Goal: Task Accomplishment & Management: Use online tool/utility

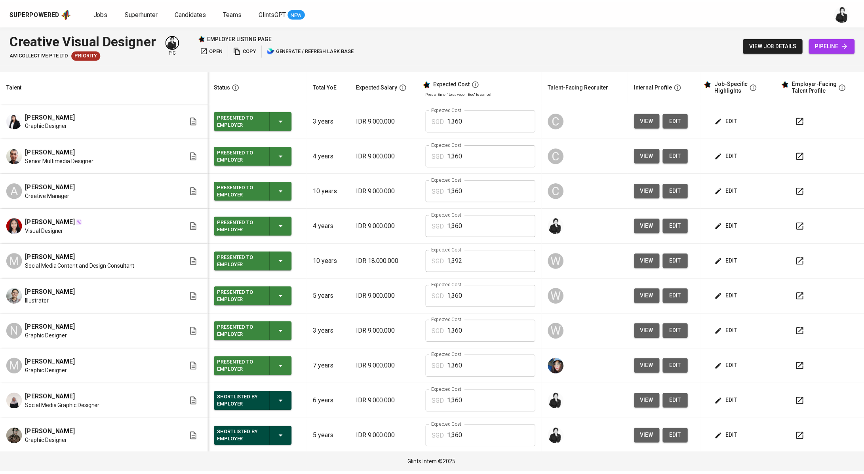
scroll to position [141, 0]
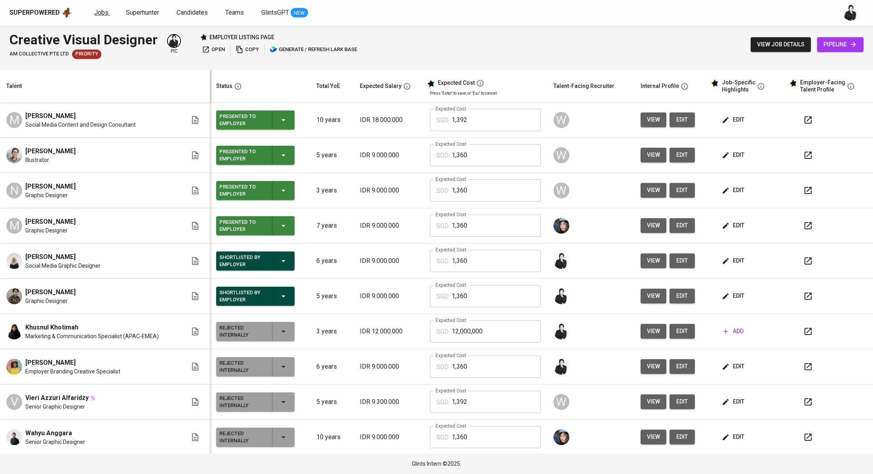
click at [98, 15] on span "Jobs" at bounding box center [101, 13] width 14 height 8
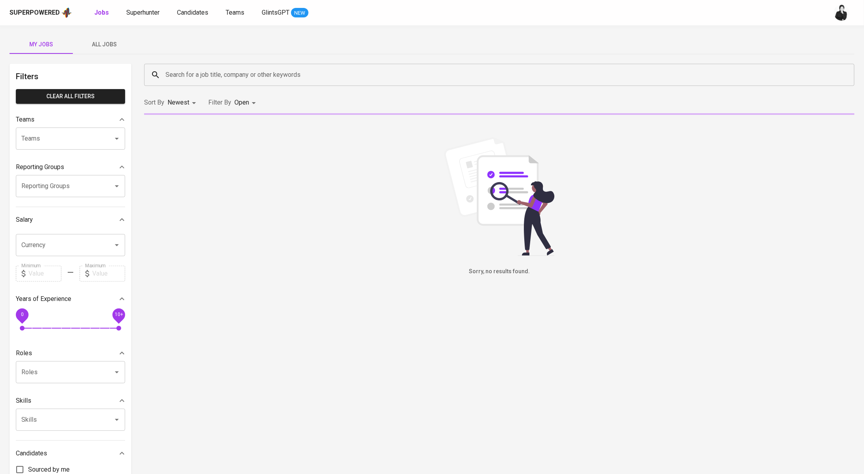
click at [219, 79] on input "Search for a job title, company or other keywords" at bounding box center [502, 74] width 676 height 15
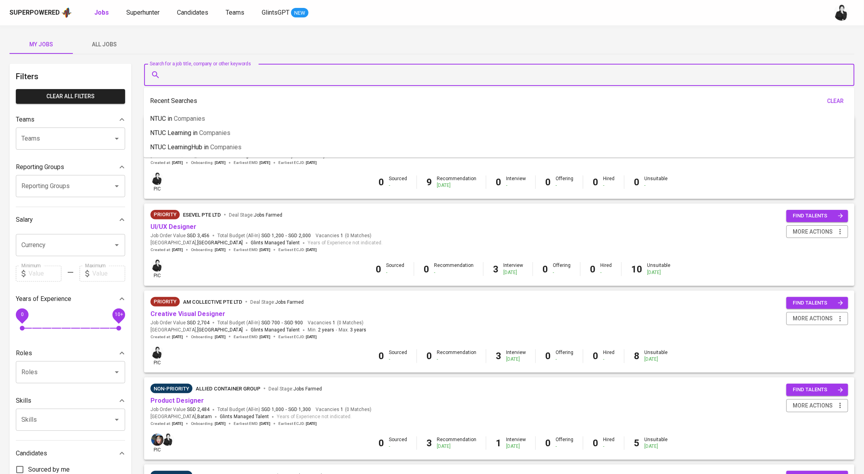
paste input "fc3nerv@gmail.com"
type input "fc3nerv@gmail.com"
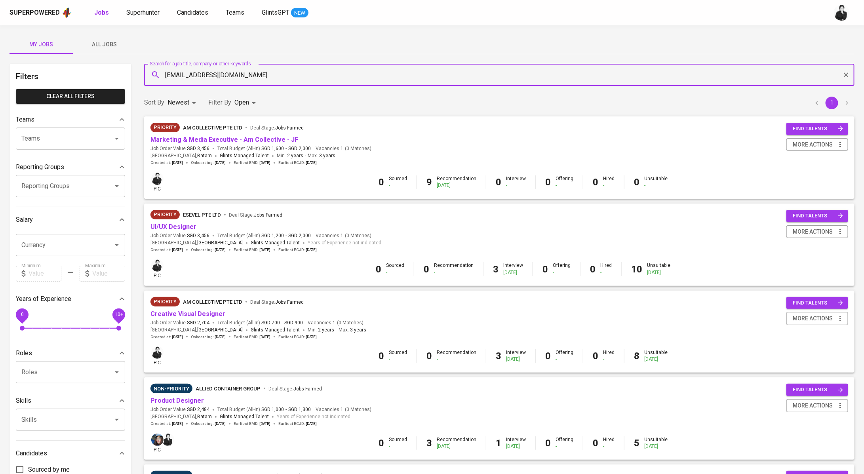
drag, startPoint x: 247, startPoint y: 78, endPoint x: 139, endPoint y: 74, distance: 107.4
click at [139, 74] on div "Search for a job title, company or other keywords fc3nerv@gmail.com Search for …" at bounding box center [499, 75] width 720 height 32
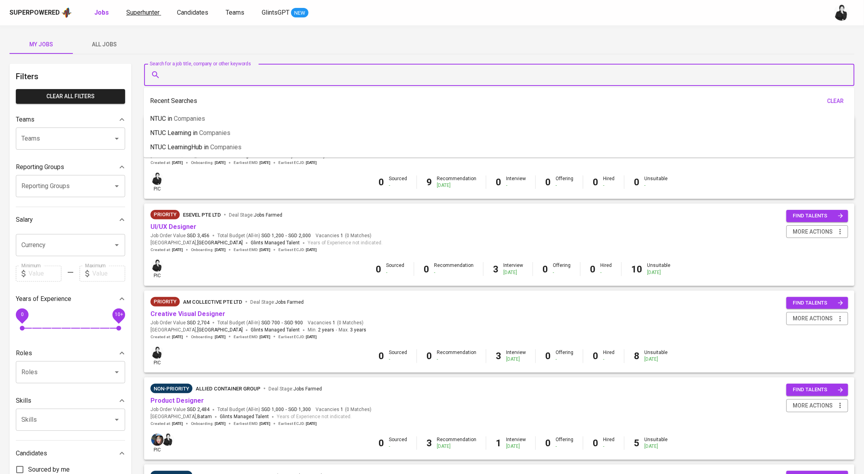
click at [144, 11] on span "Superhunter" at bounding box center [142, 13] width 33 height 8
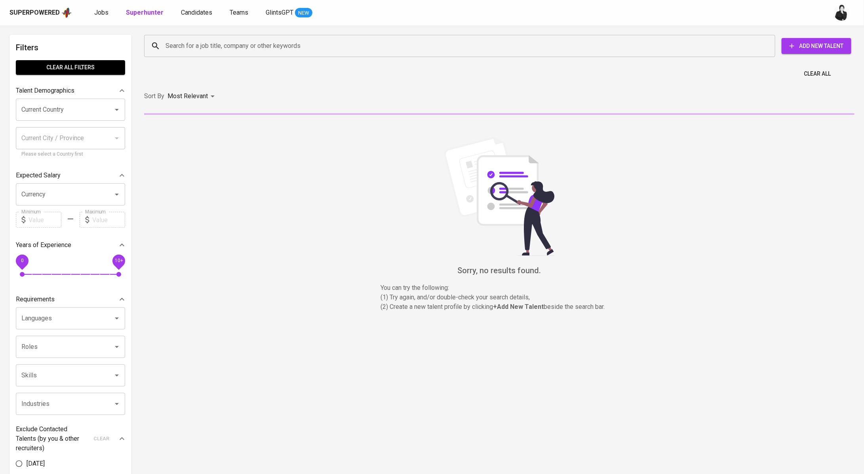
click at [196, 42] on input "Search for a job title, company or other keywords" at bounding box center [462, 45] width 596 height 15
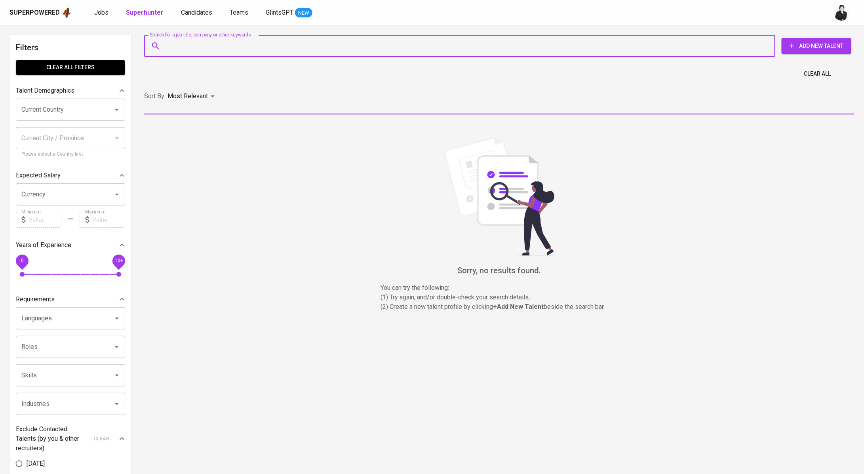
paste input "fc3nerv@gmail.com"
type input "fc3nerv@gmail.com"
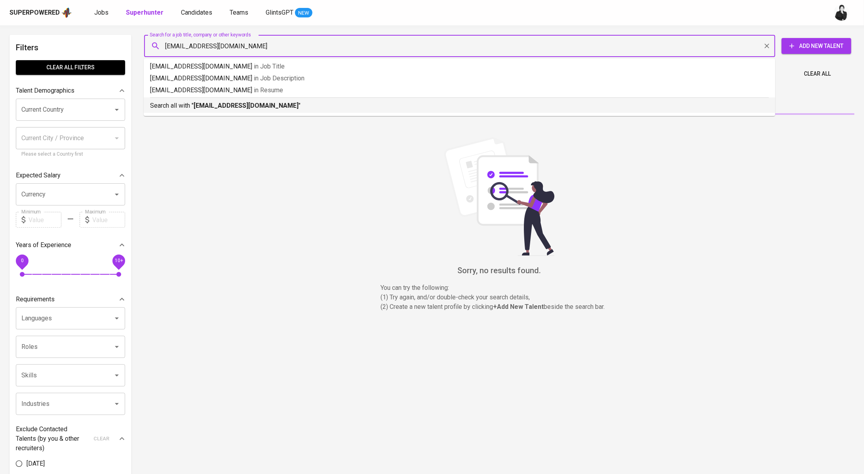
click at [212, 103] on b "fc3nerv@gmail.com" at bounding box center [246, 106] width 105 height 8
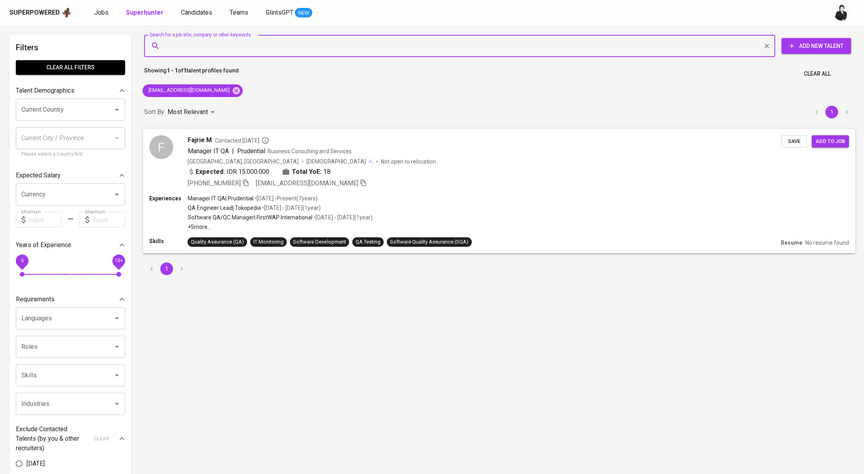
click at [213, 136] on div "Fajrie M Contacted 1 year ago" at bounding box center [485, 140] width 594 height 10
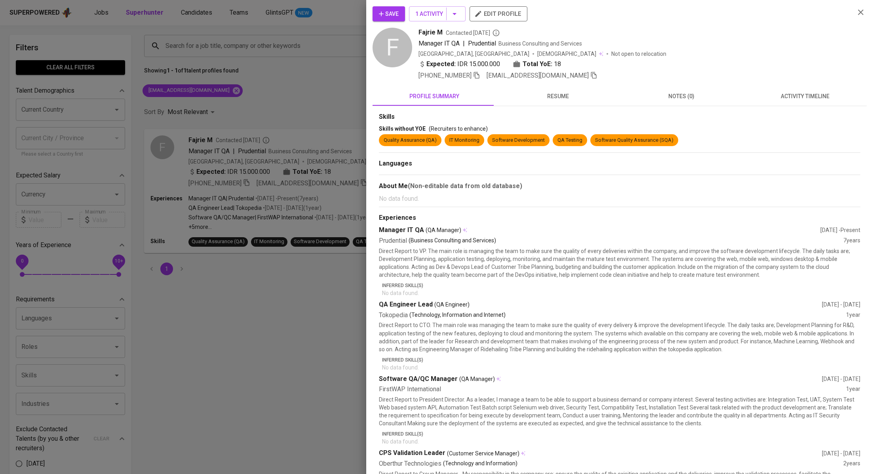
click at [784, 99] on span "activity timeline" at bounding box center [805, 96] width 114 height 10
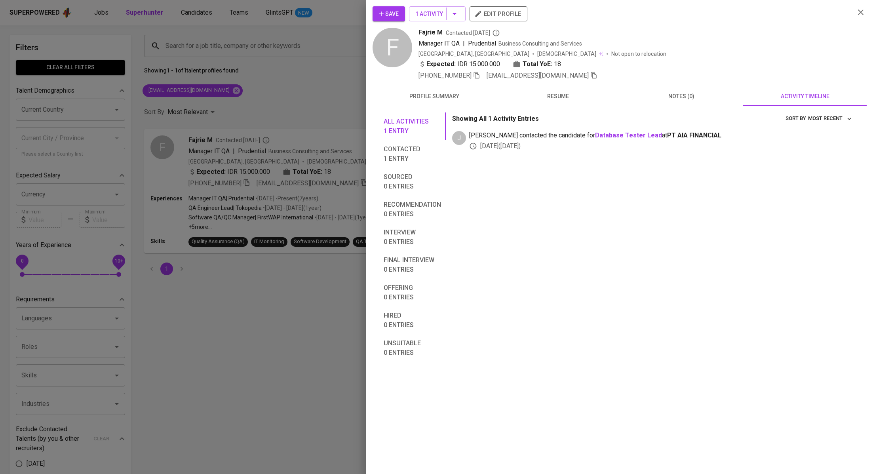
click at [399, 16] on button "Save" at bounding box center [389, 13] width 32 height 15
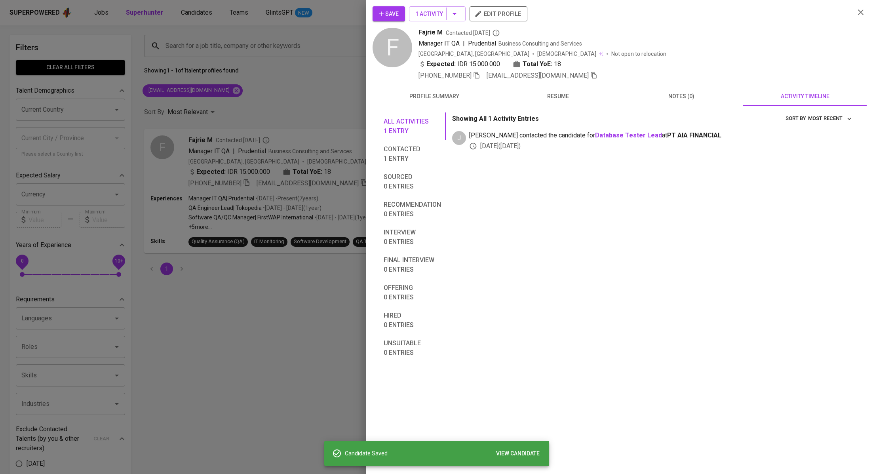
click at [264, 112] on div at bounding box center [436, 237] width 873 height 474
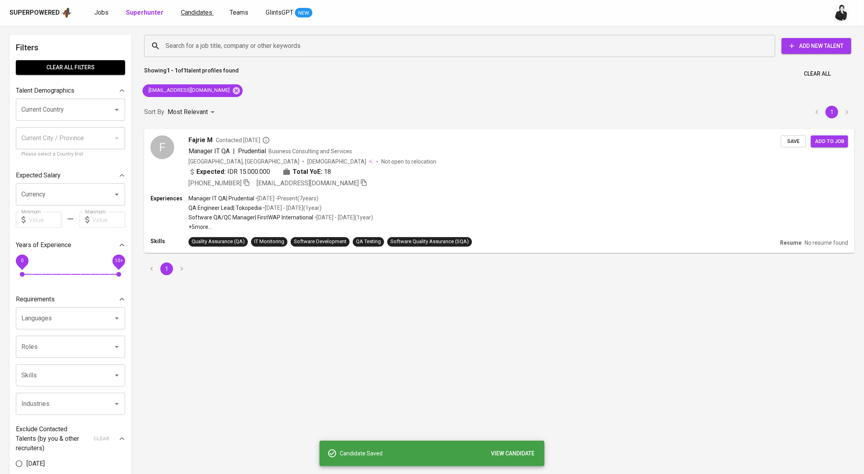
click at [199, 14] on span "Candidates" at bounding box center [196, 13] width 31 height 8
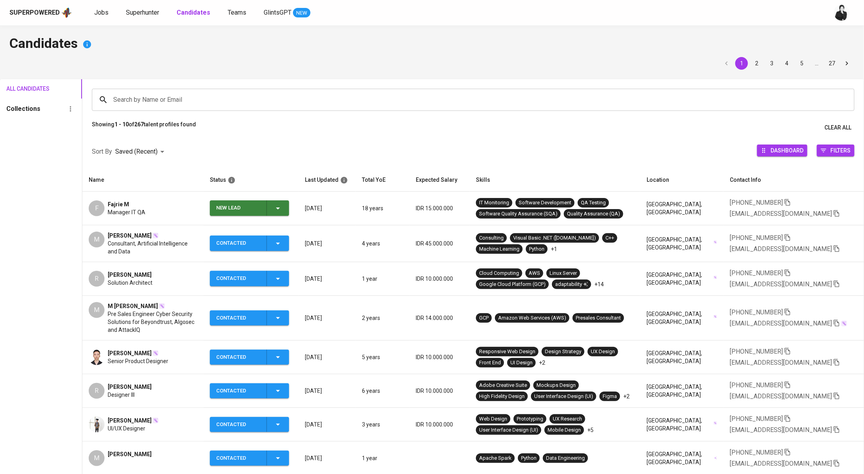
click at [283, 206] on icon "button" at bounding box center [278, 209] width 10 height 10
click at [264, 244] on li "Contacted" at bounding box center [252, 241] width 79 height 14
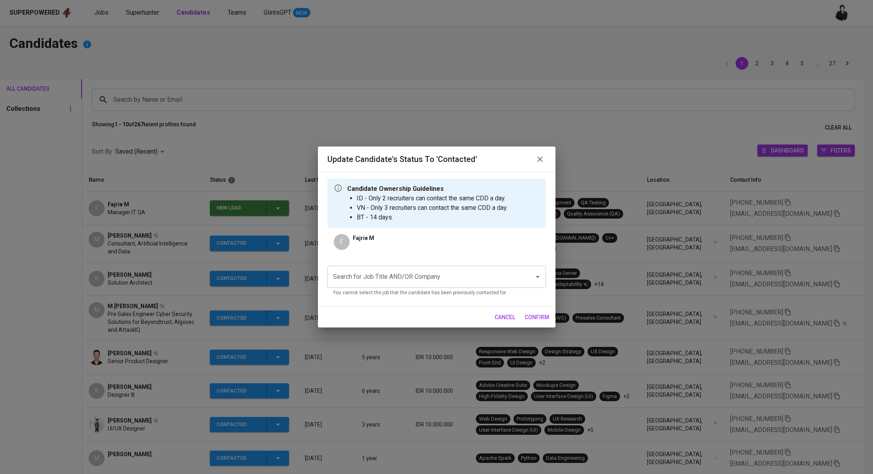
click at [390, 277] on input "Search for Job Title AND/OR Company" at bounding box center [425, 276] width 189 height 15
paste input "QA - Tester"
click at [409, 303] on li "QA - Tester (NTUC LearningHub)" at bounding box center [436, 300] width 219 height 14
type input "QA - Tester"
click at [540, 319] on span "confirm" at bounding box center [537, 317] width 25 height 10
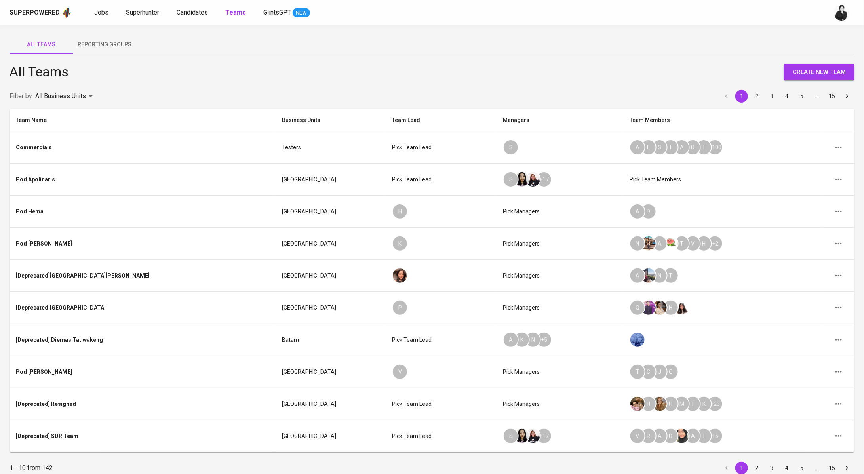
click at [150, 15] on span "Superhunter" at bounding box center [142, 13] width 33 height 8
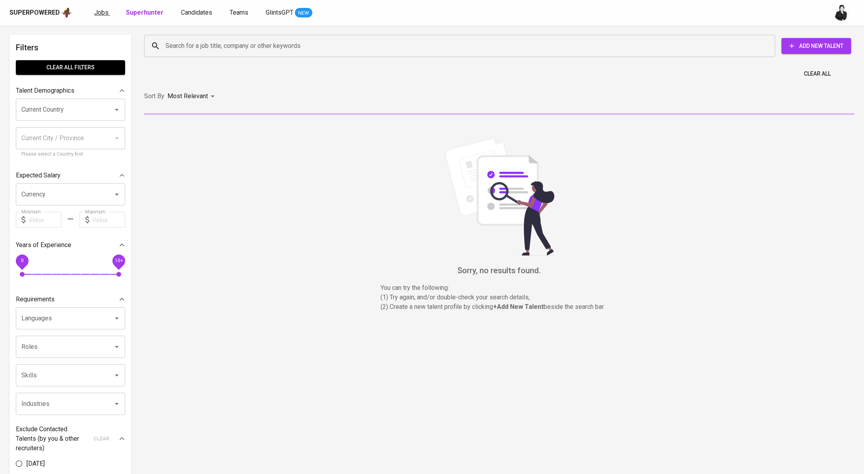
click at [103, 17] on link "Jobs" at bounding box center [102, 13] width 16 height 10
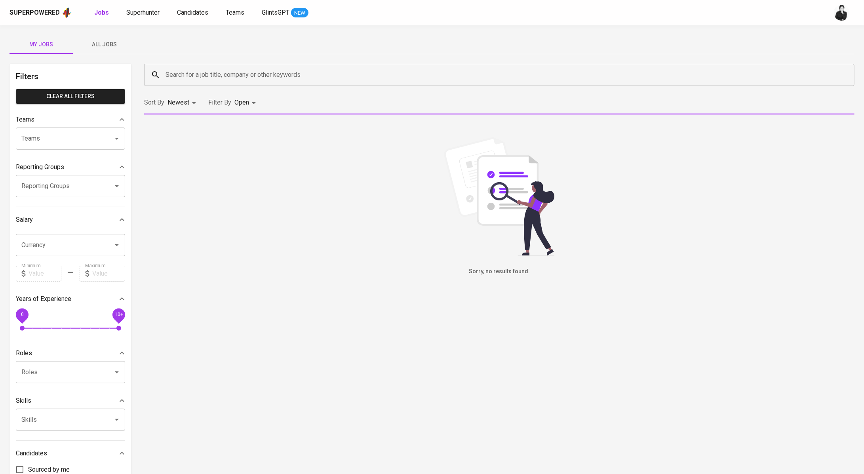
click at [109, 51] on button "All Jobs" at bounding box center [104, 44] width 63 height 19
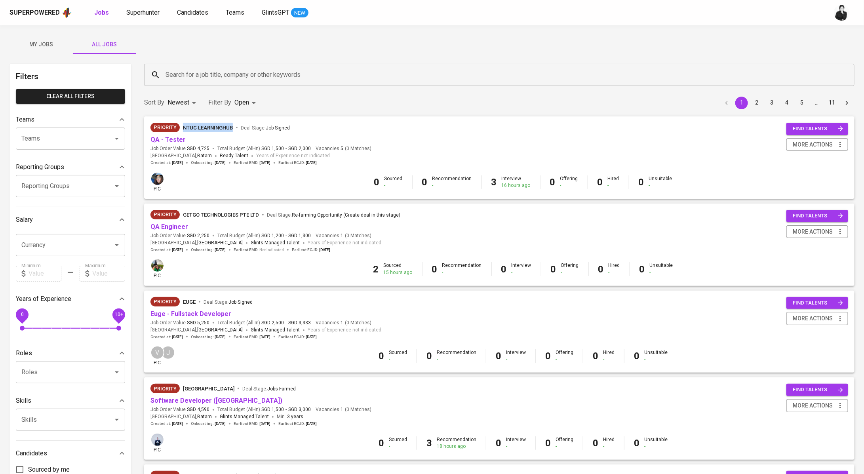
drag, startPoint x: 234, startPoint y: 127, endPoint x: 183, endPoint y: 128, distance: 51.1
click at [183, 128] on div "NTUC LearningHub Deal Stage : Job Signed" at bounding box center [236, 128] width 107 height 10
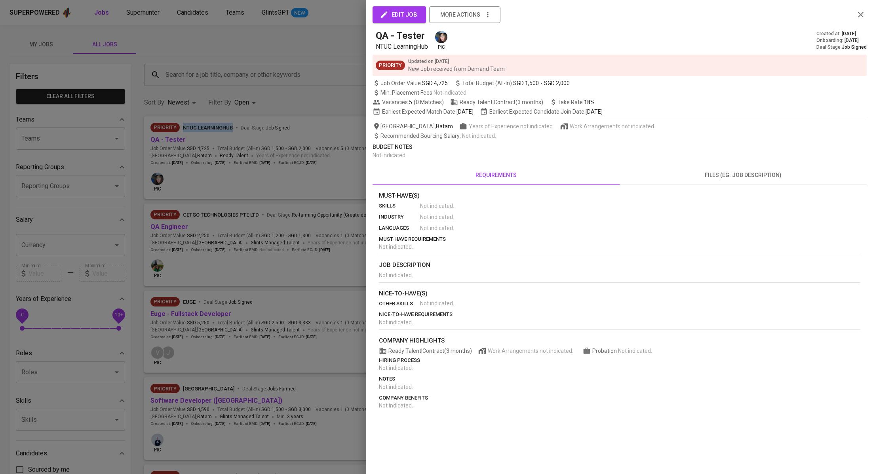
copy span "NTUC LearningHub"
click at [195, 57] on div at bounding box center [436, 237] width 873 height 474
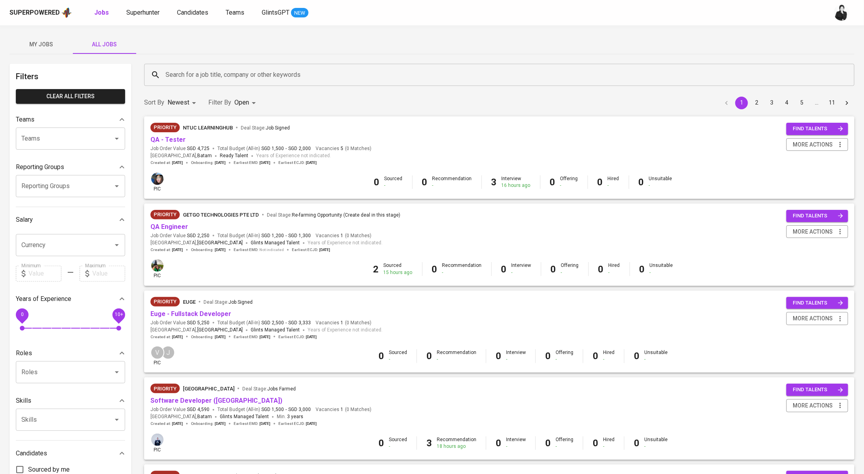
click at [183, 68] on input "Search for a job title, company or other keywords" at bounding box center [502, 74] width 676 height 15
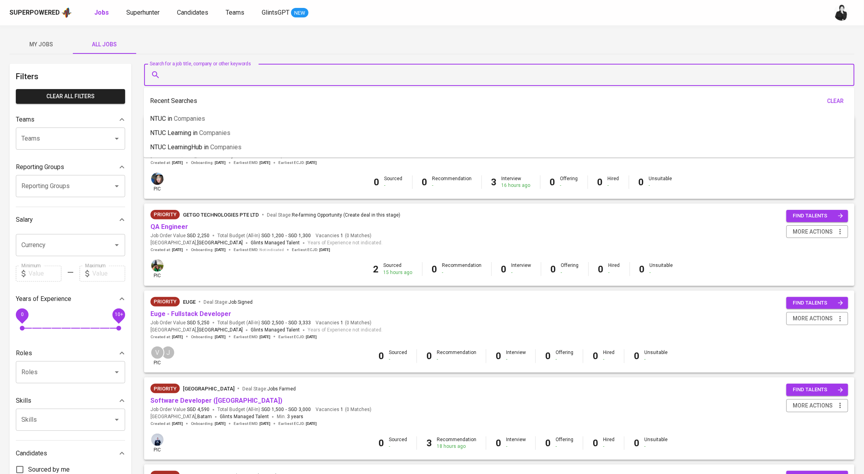
paste input "NTUC LearningHub"
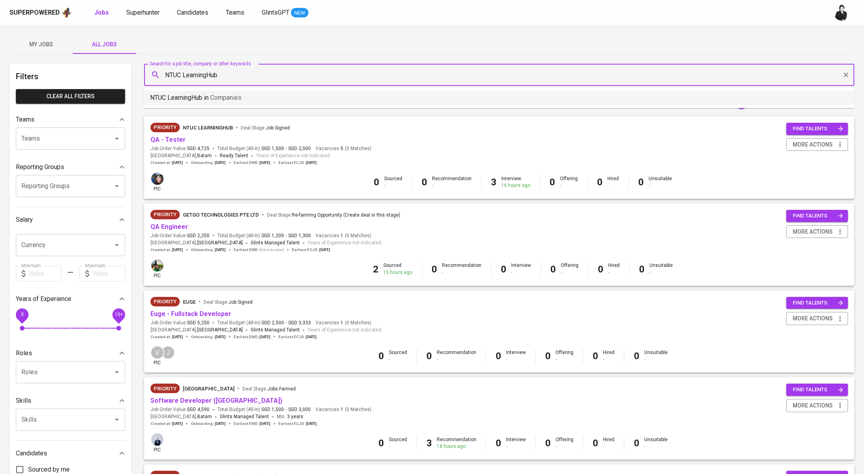
click at [227, 97] on span "Companies" at bounding box center [225, 98] width 31 height 8
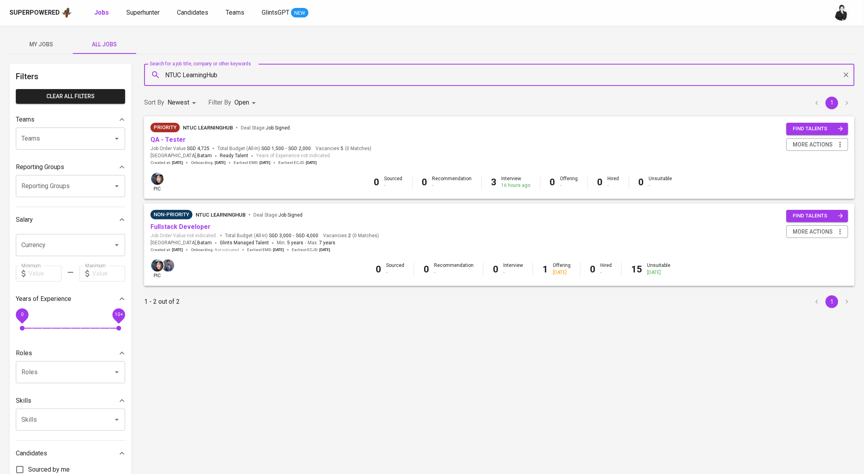
type input "NTUC LearningHub"
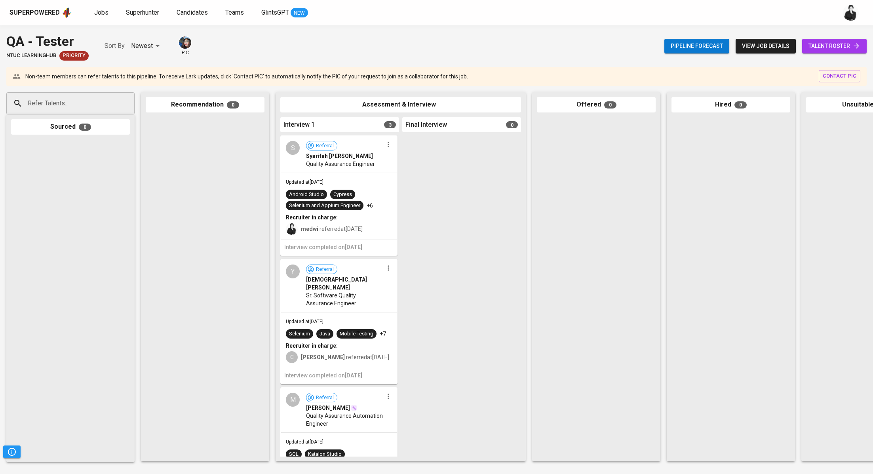
scroll to position [57, 0]
click at [842, 46] on span "talent roster" at bounding box center [835, 46] width 52 height 10
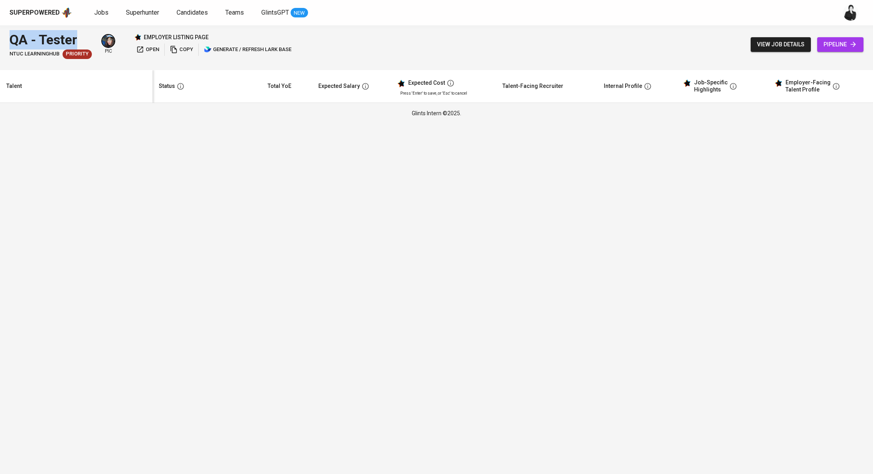
drag, startPoint x: 88, startPoint y: 39, endPoint x: 0, endPoint y: 39, distance: 87.9
click at [0, 39] on div "QA - Tester NTUC LearningHub Priority pic employer listing page open copy gener…" at bounding box center [436, 44] width 873 height 38
copy div "QA - Tester"
